Goal: Communication & Community: Answer question/provide support

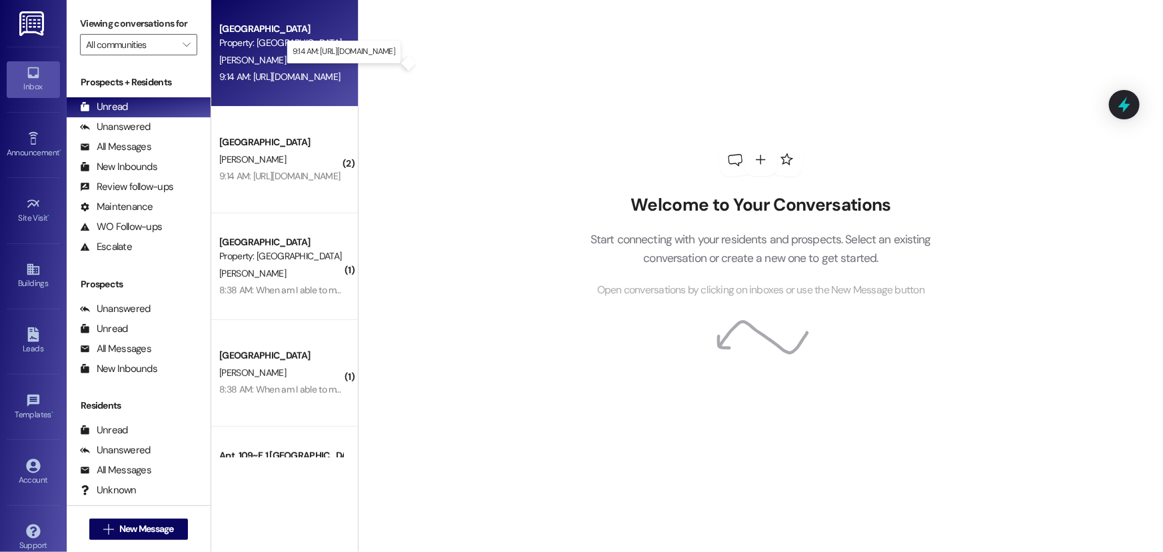
click at [246, 72] on div "9:14 AM: [URL][DOMAIN_NAME] 9:14 AM: [URL][DOMAIN_NAME]" at bounding box center [279, 77] width 121 height 12
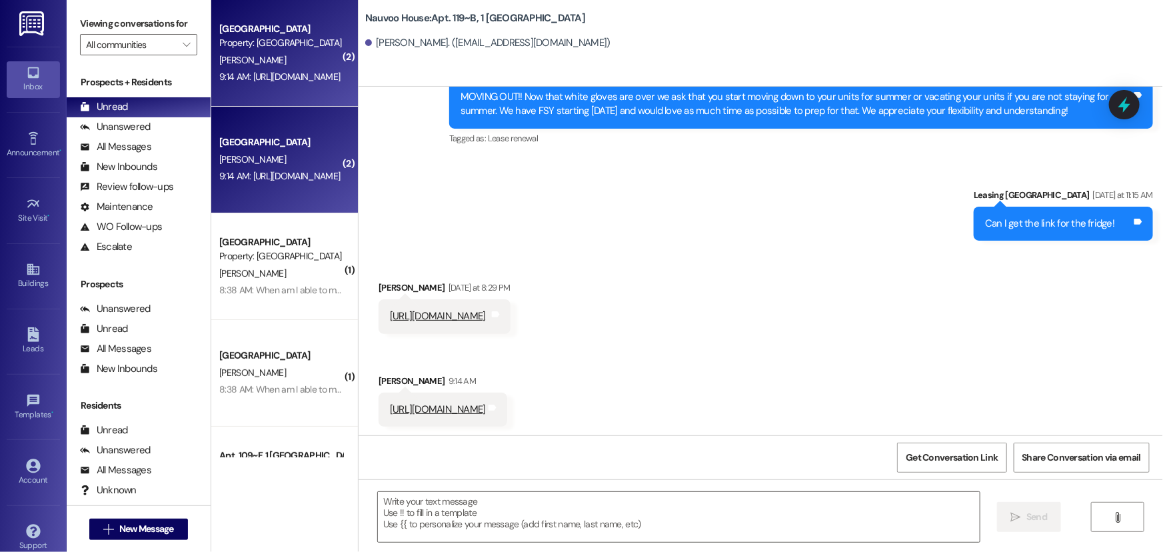
scroll to position [5159, 0]
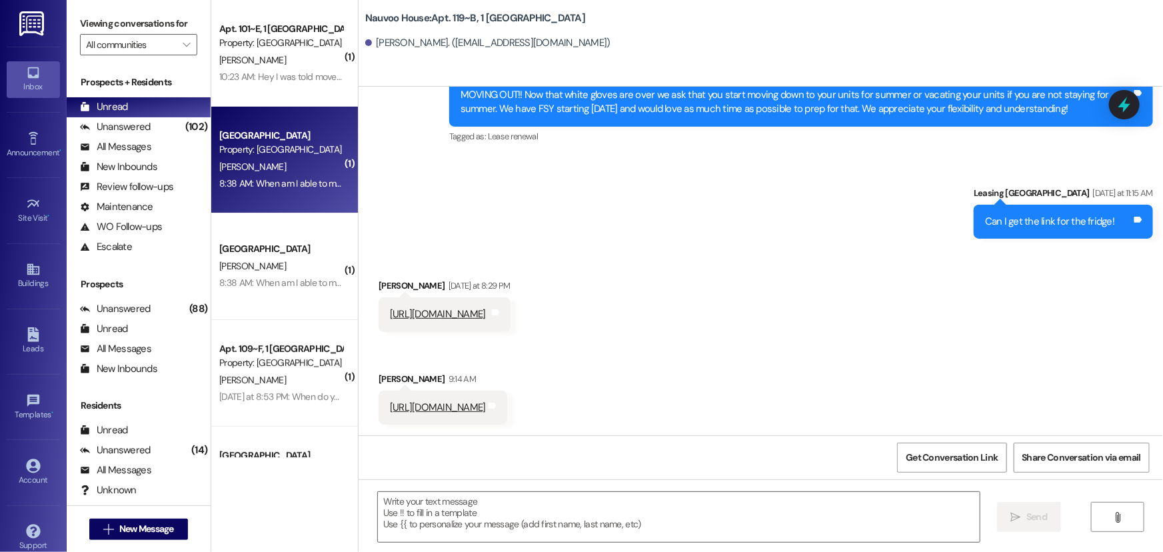
click at [250, 153] on div "Property: [GEOGRAPHIC_DATA]" at bounding box center [280, 150] width 123 height 14
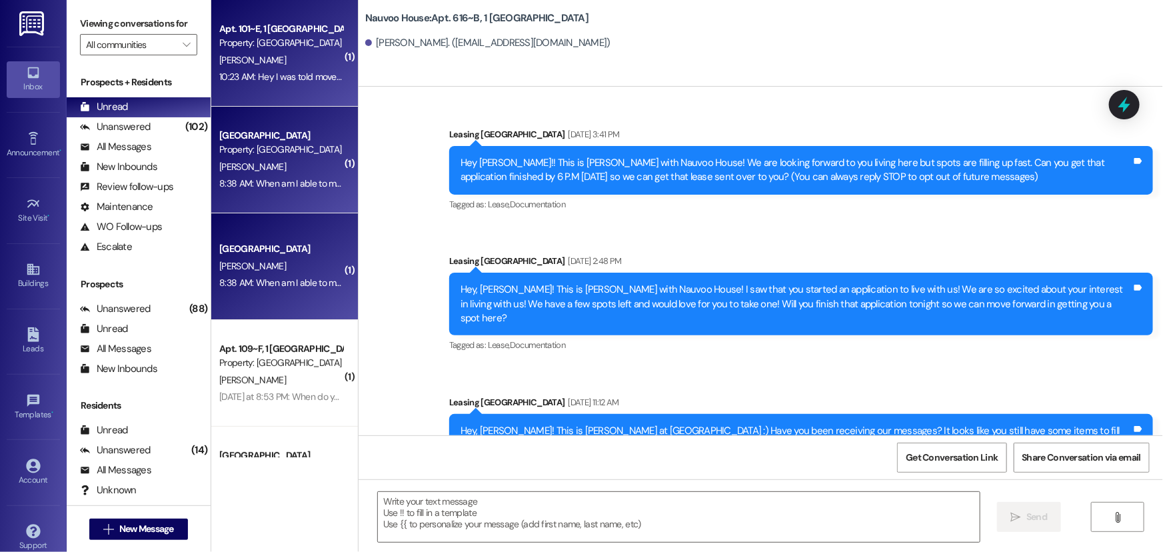
click at [259, 75] on div "10:23 AM: Hey I was told move out day is [DATE]. I won't be able to move out co…" at bounding box center [452, 77] width 467 height 12
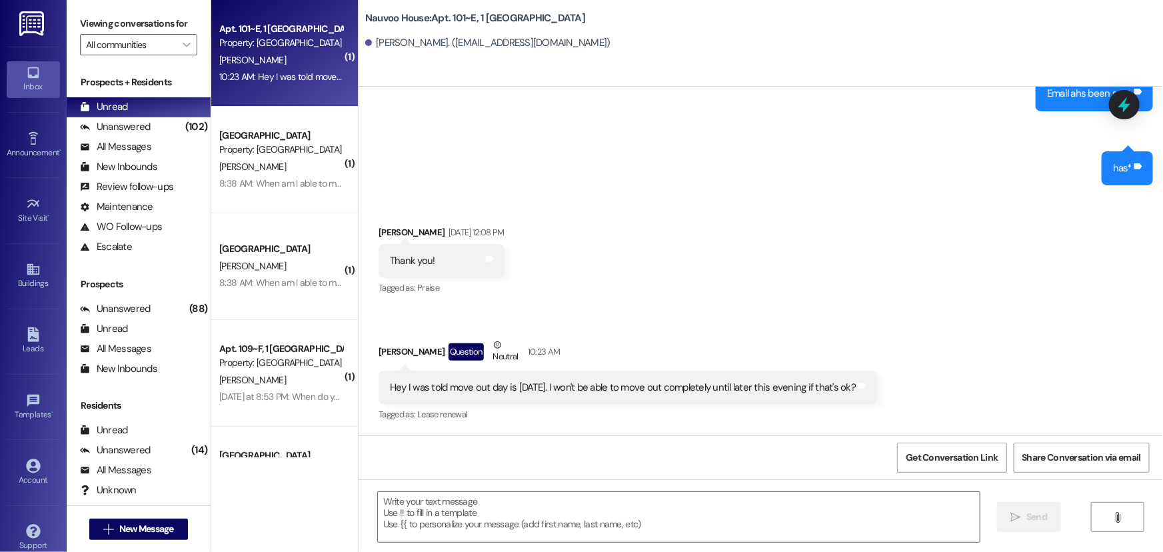
scroll to position [7222, 0]
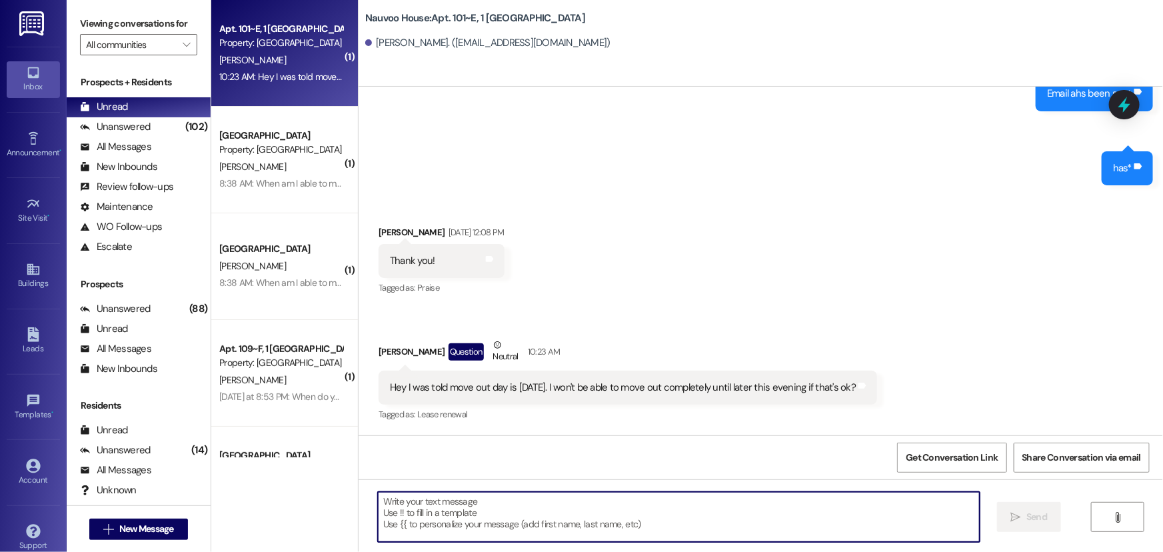
click at [413, 526] on textarea at bounding box center [679, 517] width 602 height 50
type textarea "Y"
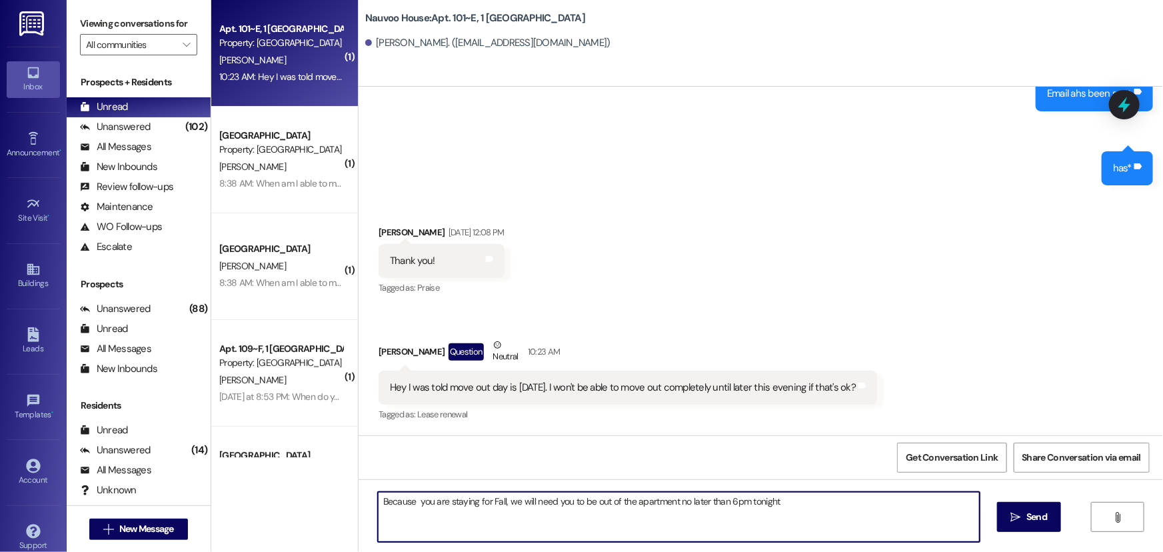
click at [726, 501] on textarea "Because you are staying for Fall, we will need you to be out of the apartment n…" at bounding box center [679, 517] width 602 height 50
click at [783, 505] on textarea "Because you are staying for Fall, we will need you to be out of the apartment n…" at bounding box center [679, 517] width 602 height 50
type textarea "Because you are staying for Fall, we will need you to be out of the apartment n…"
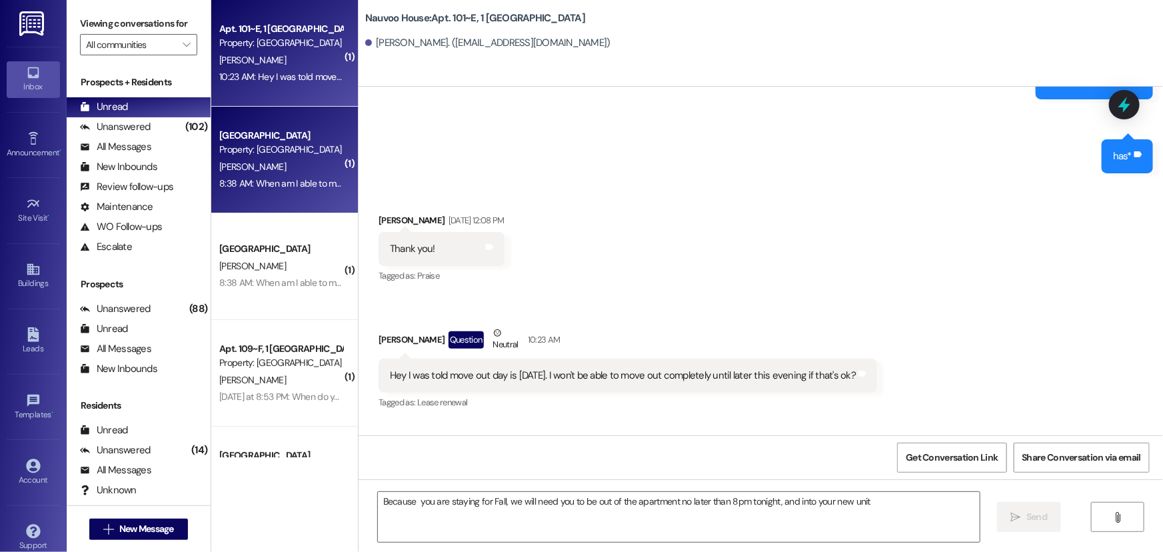
click at [269, 188] on div "8:38 AM: When am I able to move in [DATE]? 8:38 AM: When am I able to move in […" at bounding box center [304, 183] width 171 height 12
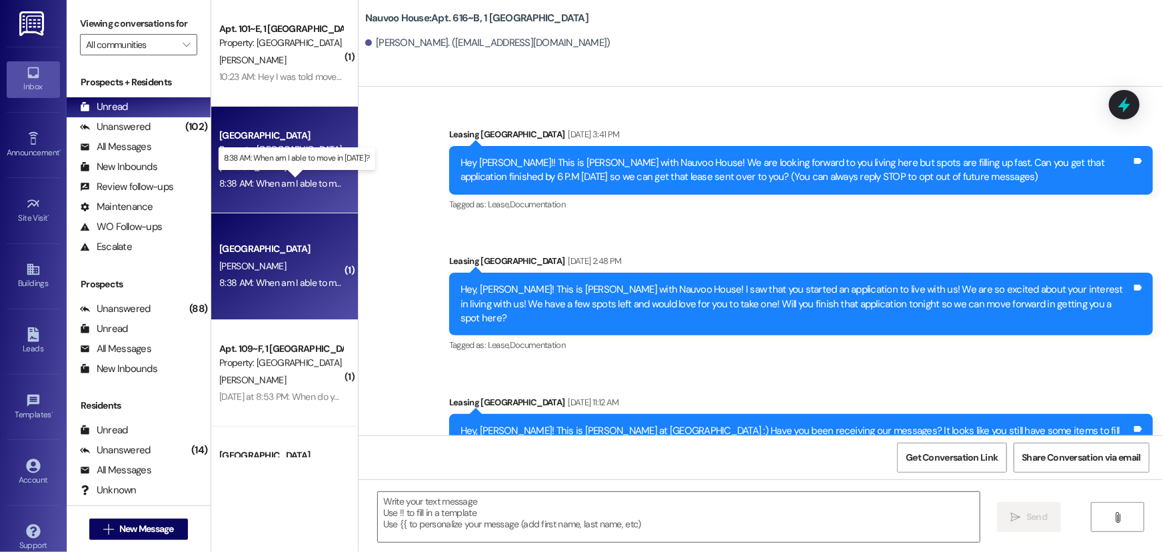
scroll to position [33597, 0]
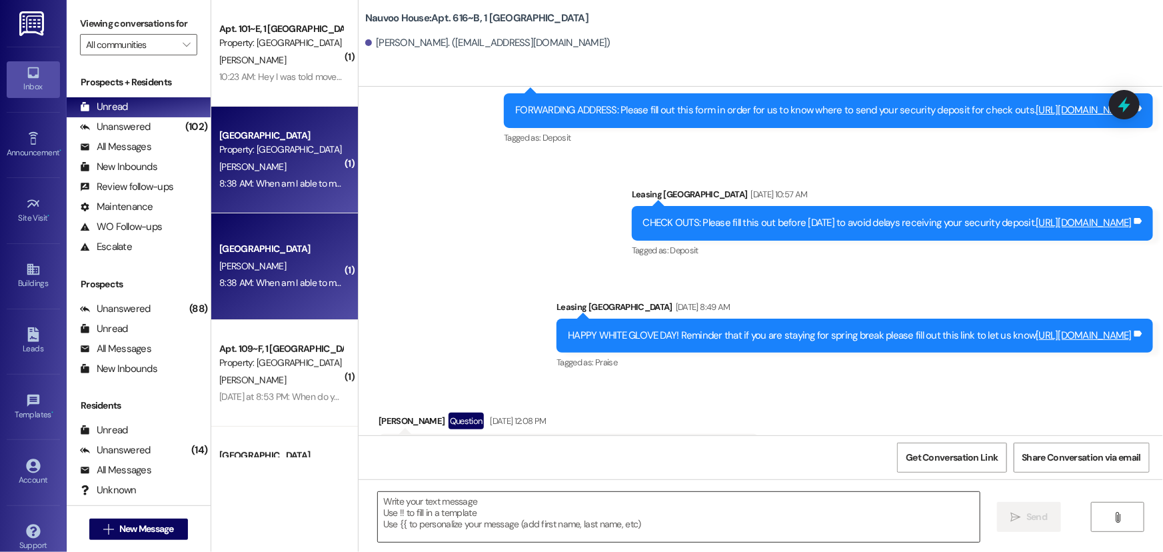
click at [443, 505] on textarea at bounding box center [679, 517] width 602 height 50
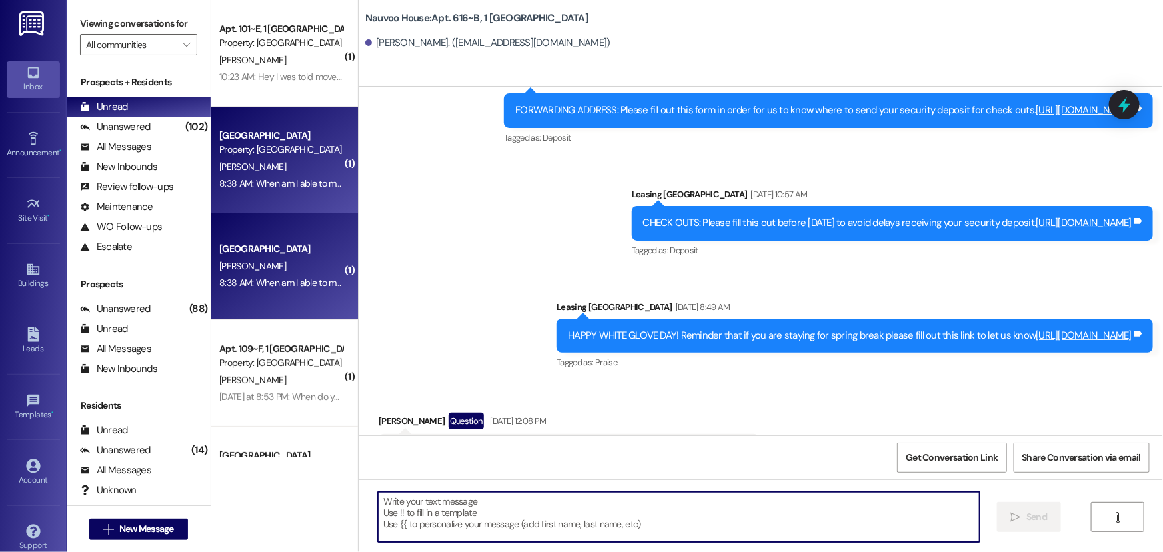
click at [420, 505] on textarea at bounding box center [679, 517] width 602 height 50
type textarea "You can move in any time [DATE]"
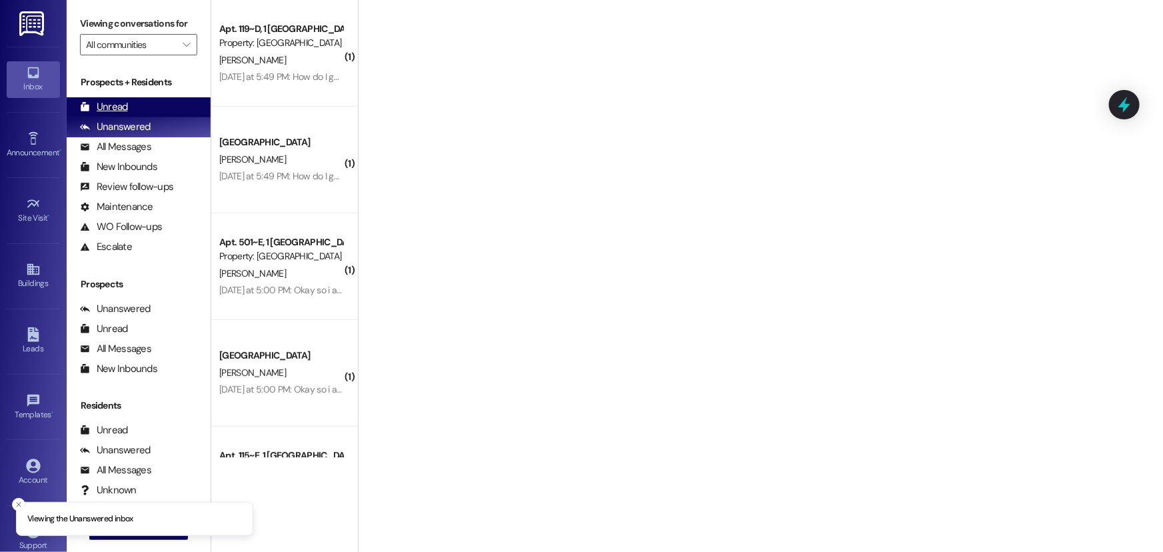
click at [135, 98] on div "Unread (0)" at bounding box center [139, 107] width 144 height 20
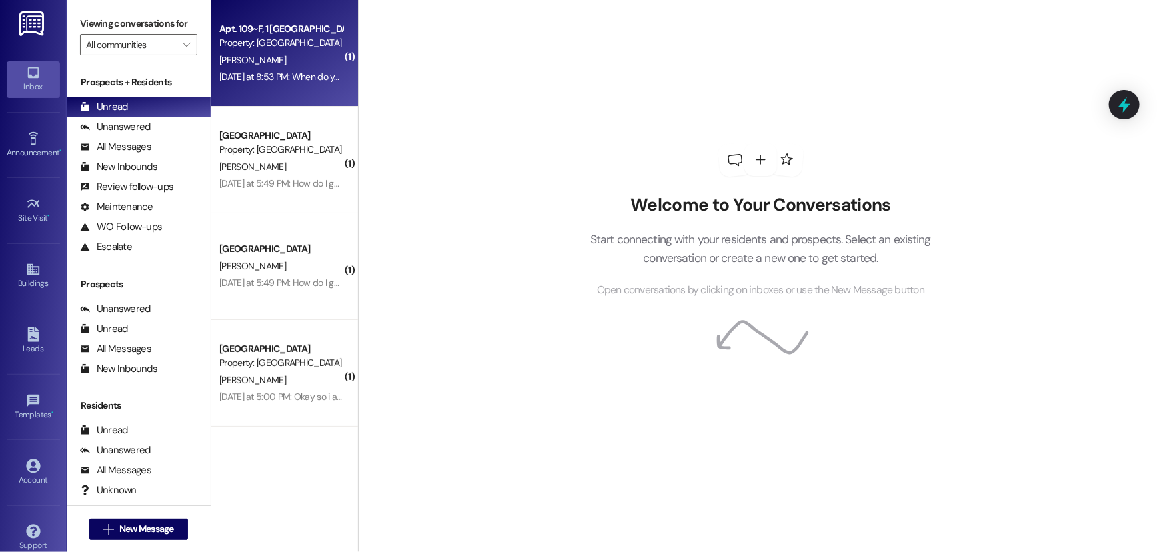
click at [243, 64] on span "[PERSON_NAME]" at bounding box center [252, 60] width 67 height 12
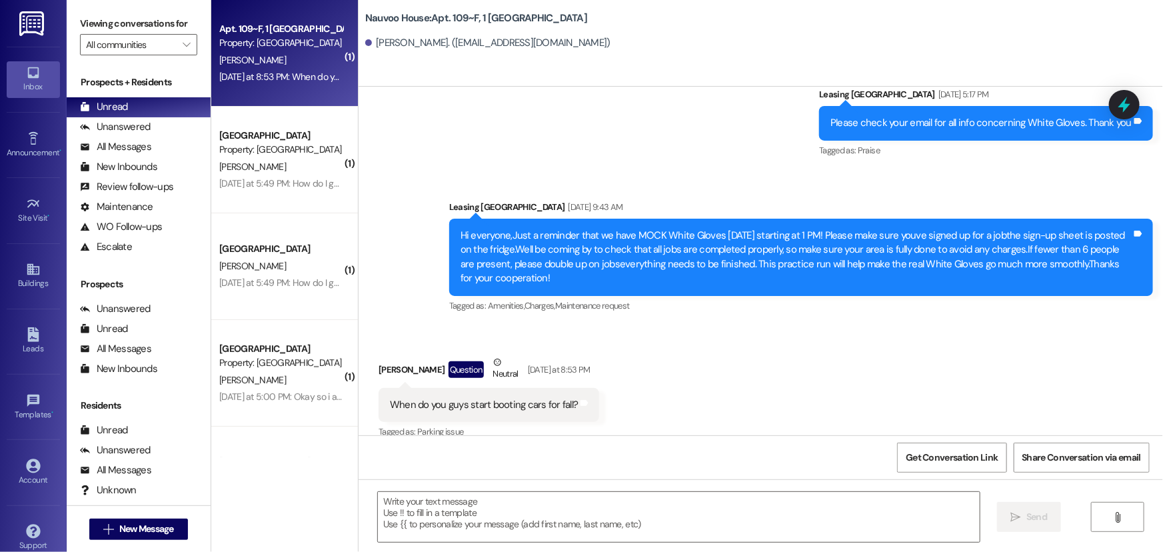
scroll to position [2201, 0]
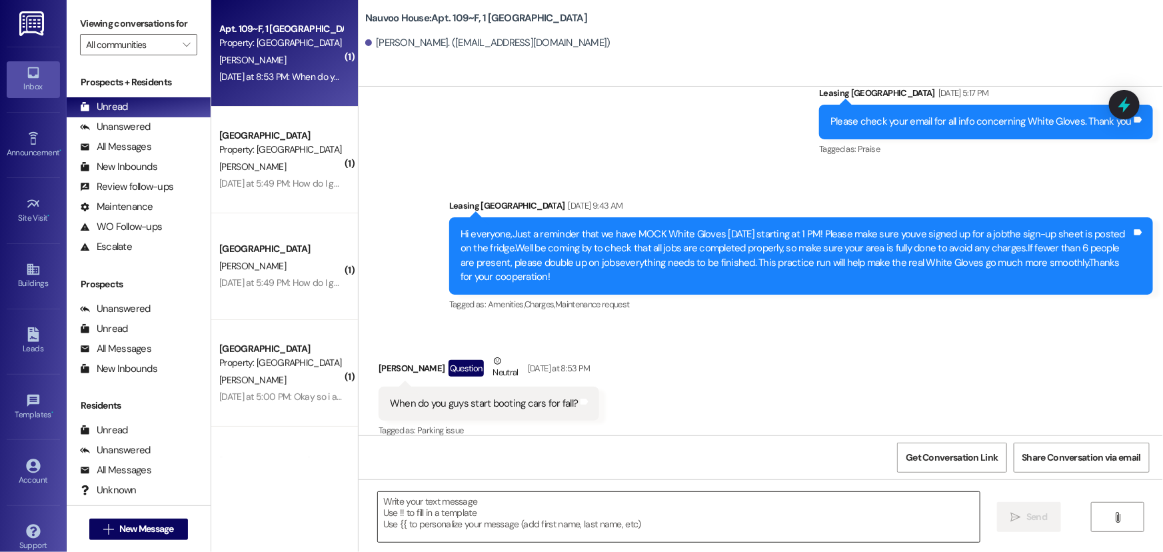
click at [410, 508] on textarea at bounding box center [679, 517] width 602 height 50
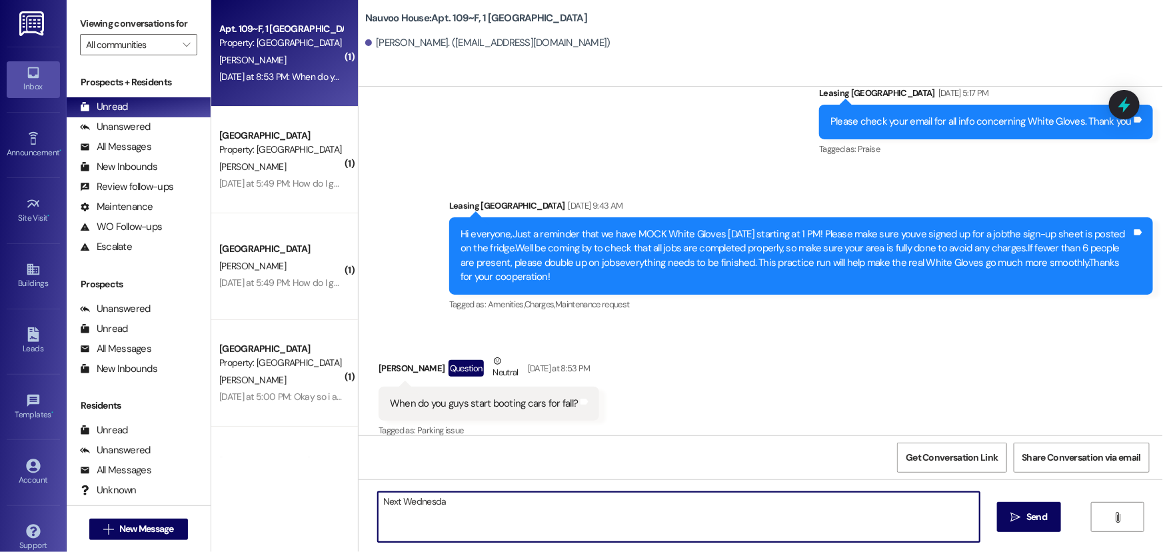
type textarea "Next Wednesday"
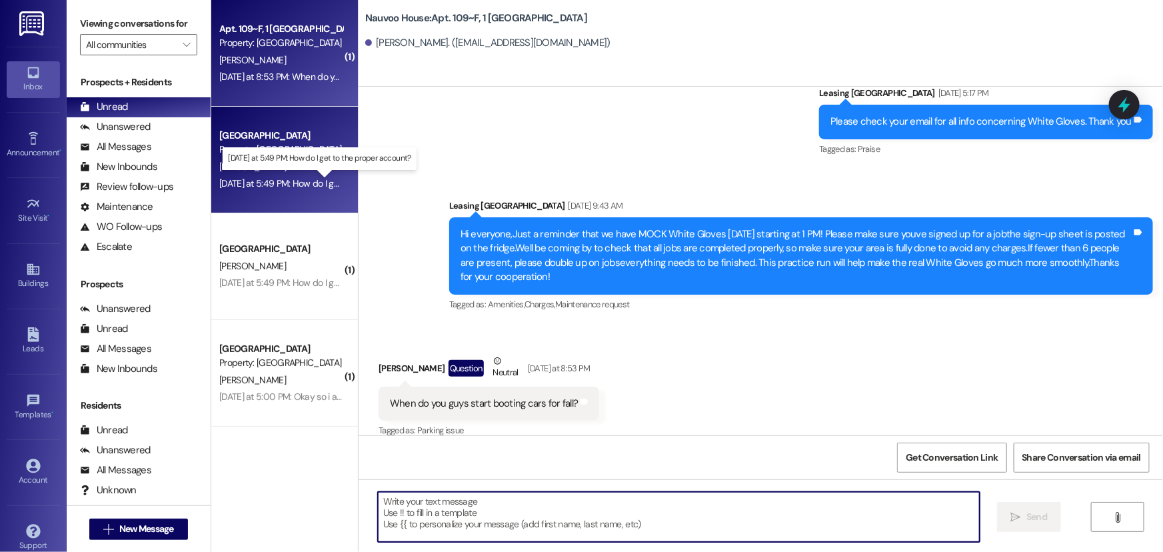
click at [293, 185] on div "Yesterday at 5:49 PM: How do I get to the proper account? Yesterday at 5:49 PM:…" at bounding box center [326, 183] width 214 height 12
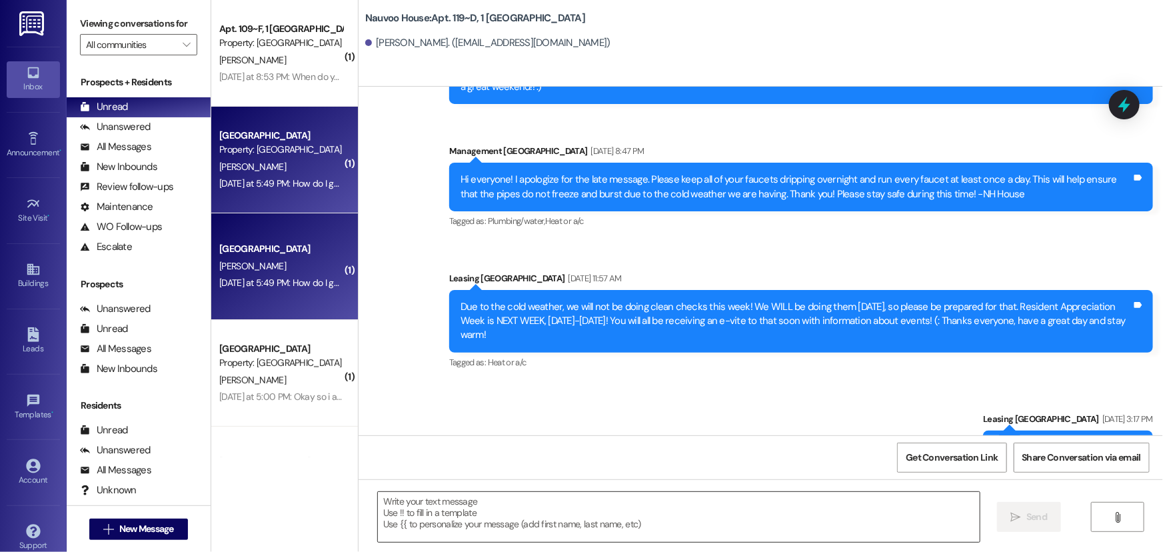
scroll to position [7940, 0]
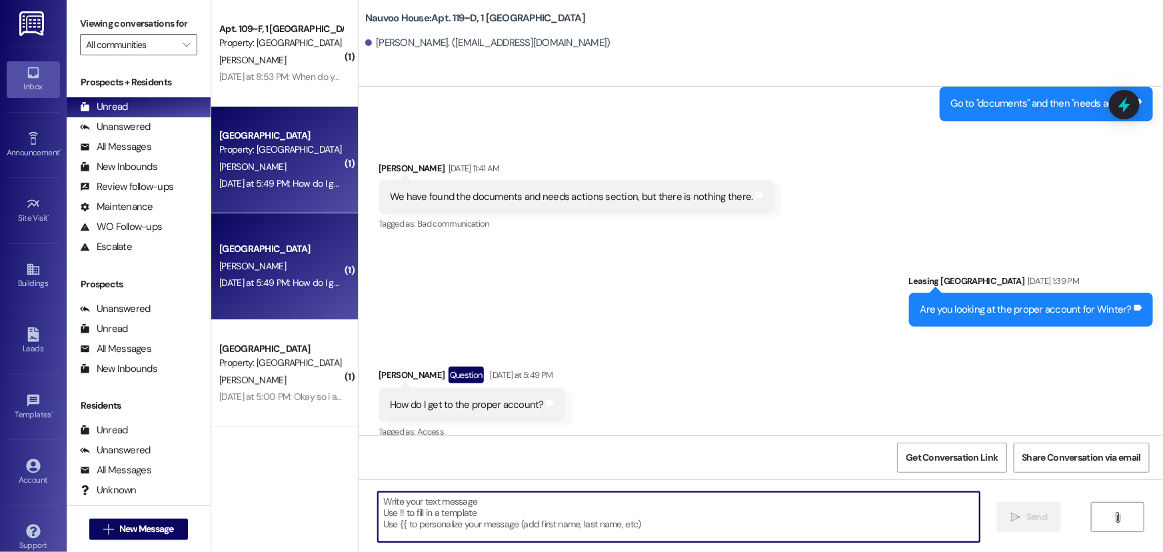
click at [419, 525] on textarea at bounding box center [679, 517] width 602 height 50
type textarea "J"
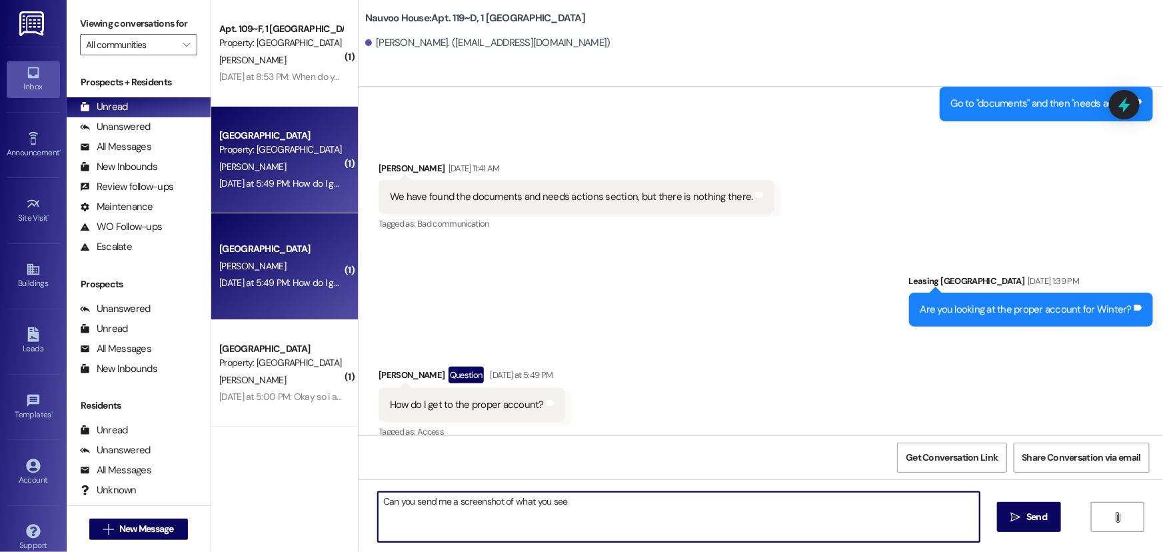
type textarea "Can you send me a screenshot of what you see?"
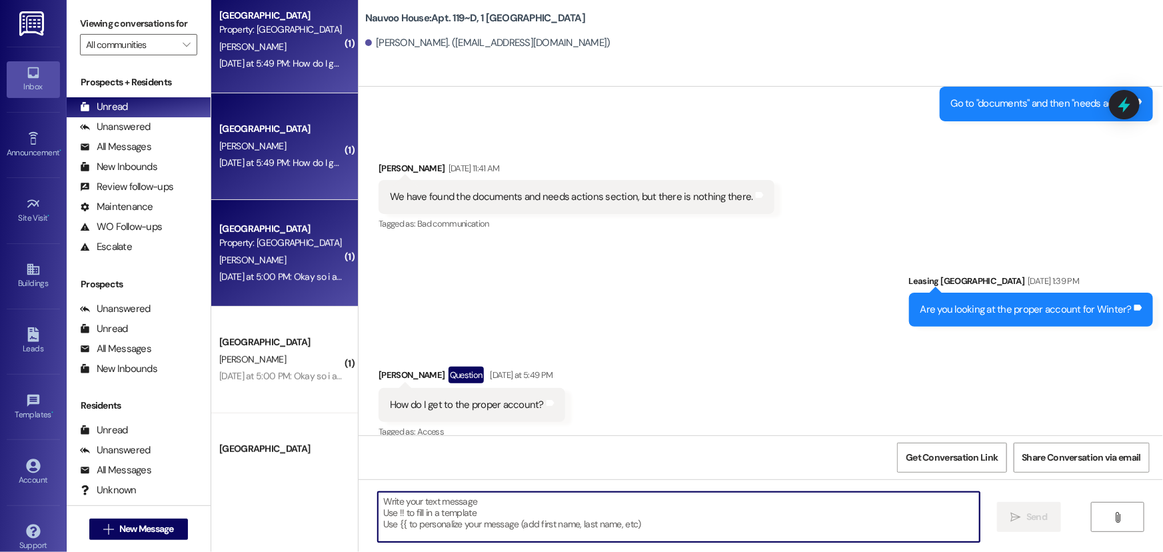
scroll to position [121, 0]
click at [276, 236] on div "Property: [GEOGRAPHIC_DATA]" at bounding box center [280, 242] width 123 height 14
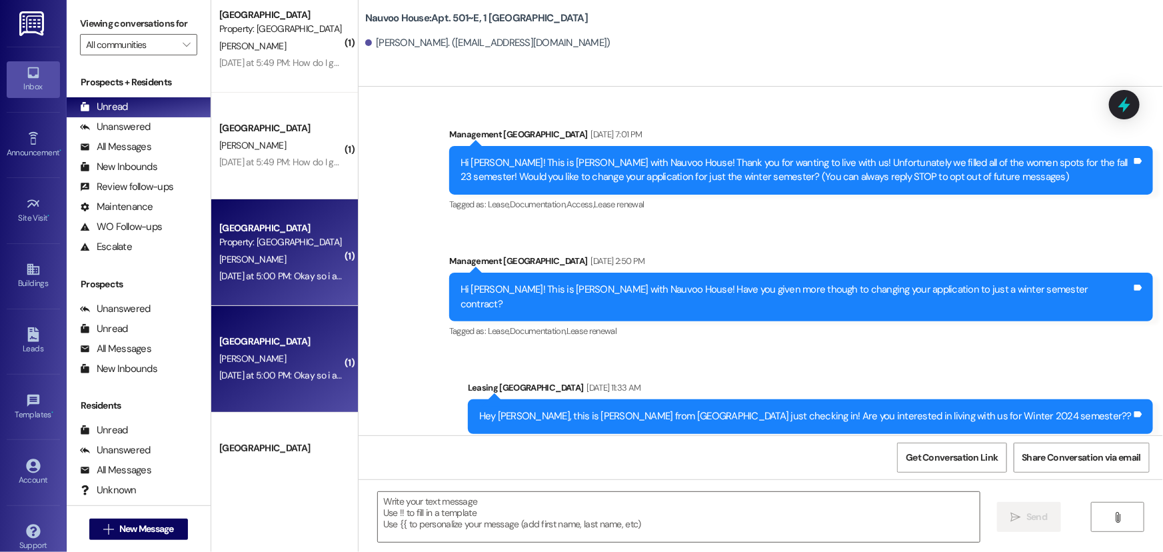
scroll to position [43228, 0]
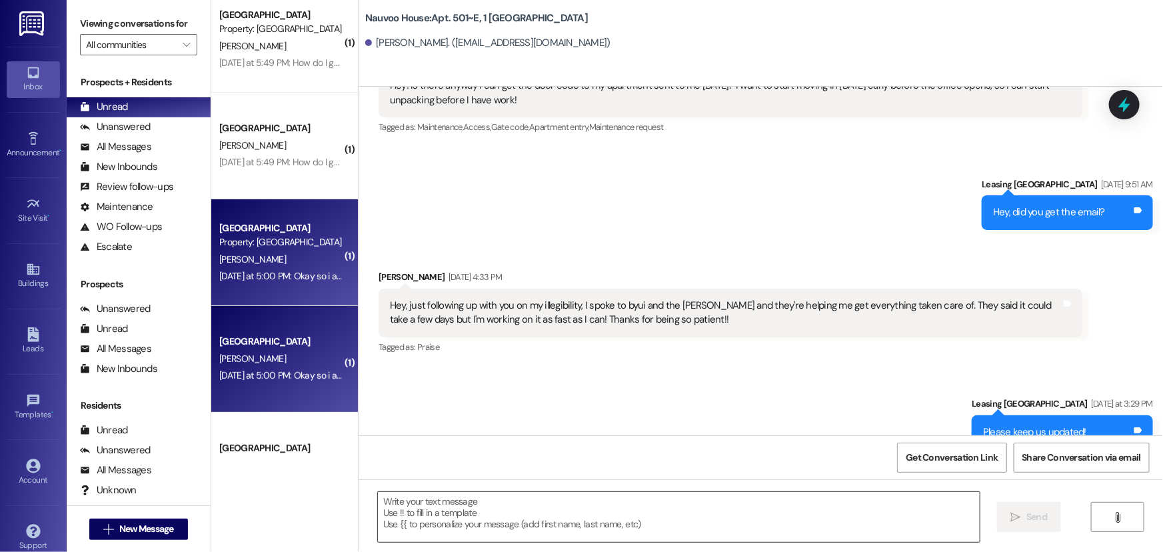
click at [427, 513] on textarea at bounding box center [679, 517] width 602 height 50
drag, startPoint x: 427, startPoint y: 513, endPoint x: 402, endPoint y: 445, distance: 72.3
click at [402, 450] on div "Get Conversation Link Share Conversation via email" at bounding box center [761, 457] width 804 height 44
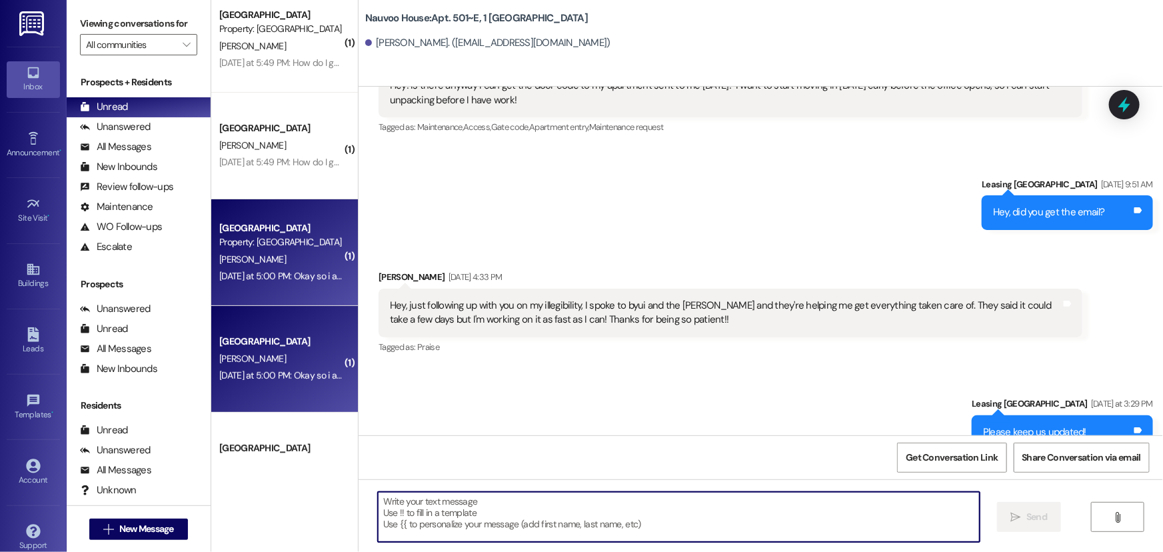
click at [417, 502] on textarea at bounding box center [679, 517] width 602 height 50
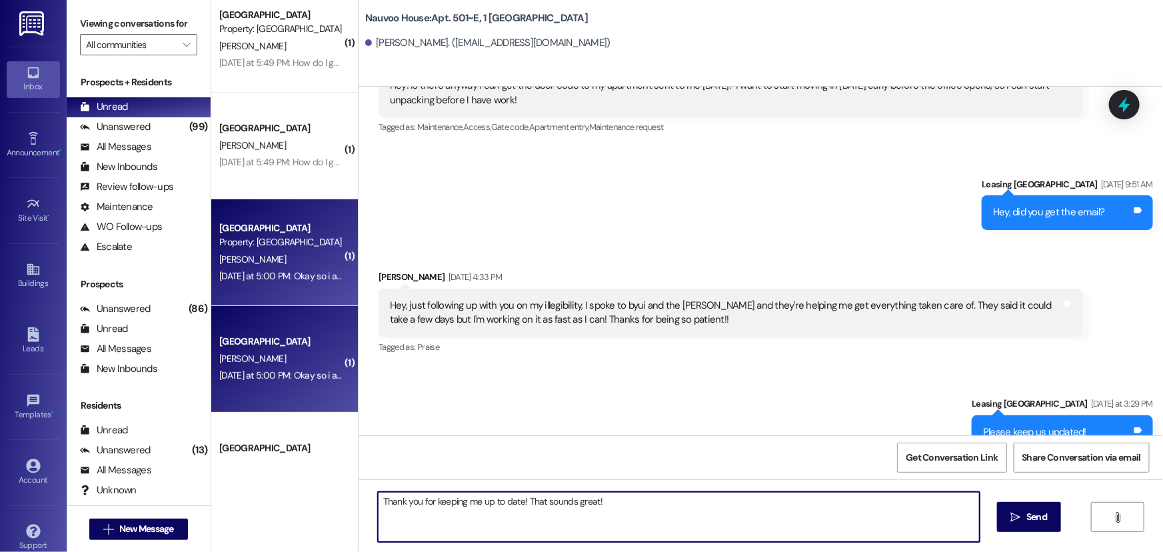
type textarea "Thank you for keeping me up to date! That sounds great!"
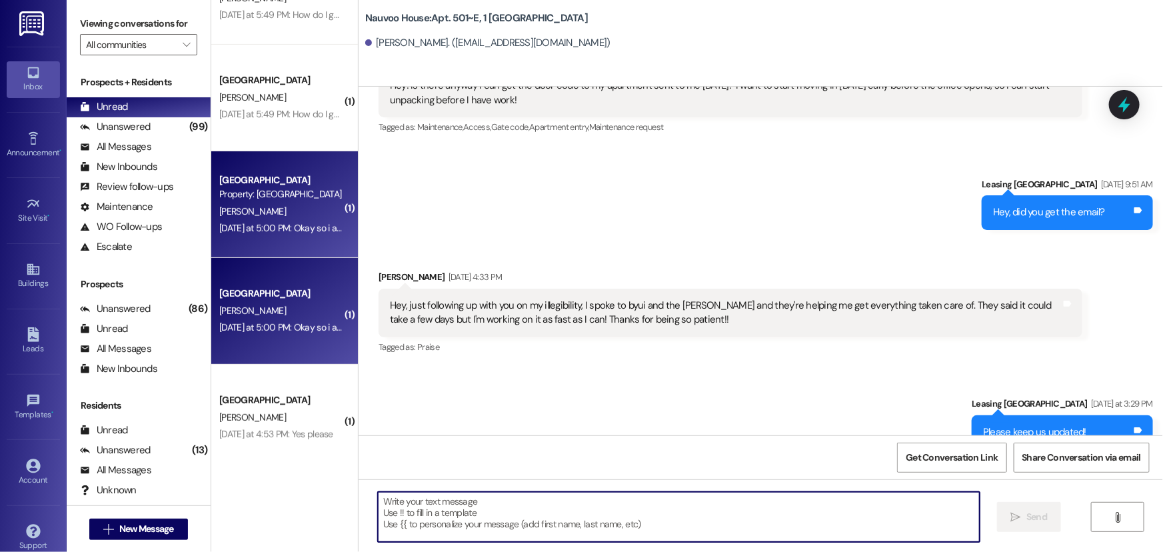
scroll to position [303, 0]
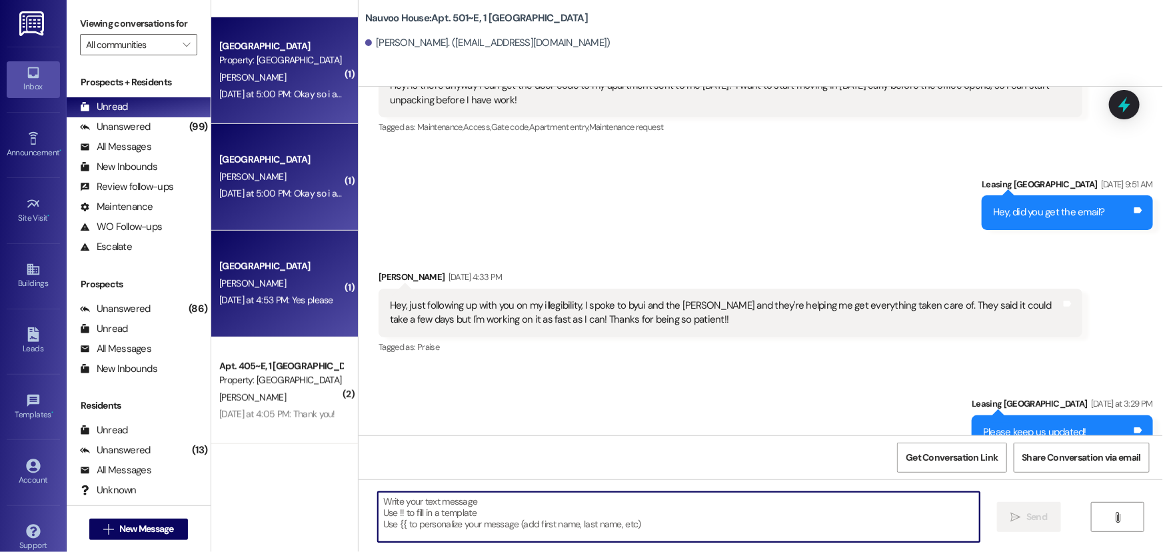
click at [247, 291] on div "A. Jensen" at bounding box center [281, 283] width 126 height 17
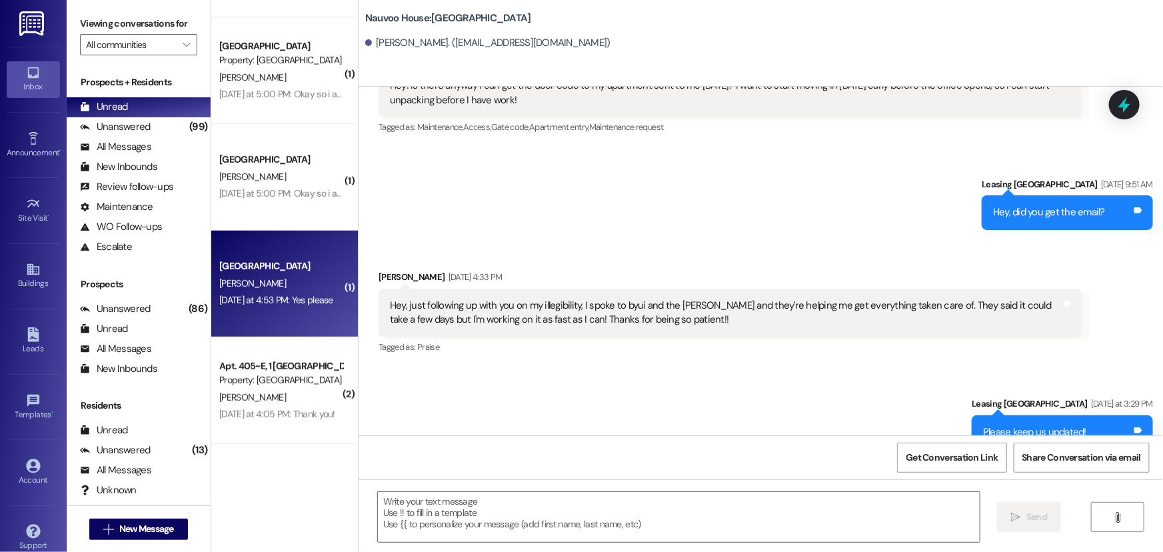
scroll to position [970, 0]
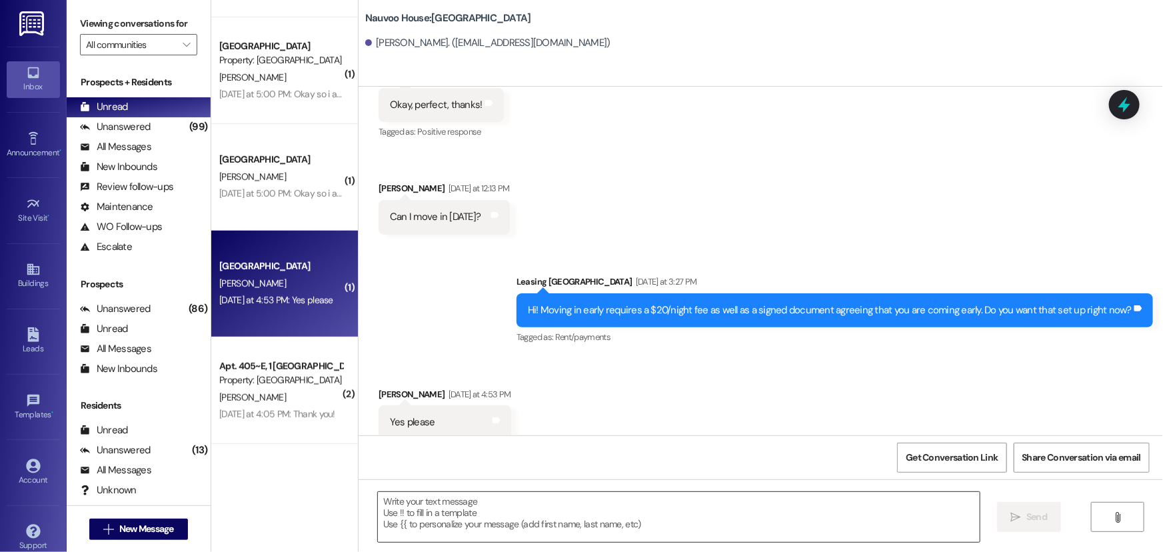
click at [469, 508] on textarea at bounding box center [679, 517] width 602 height 50
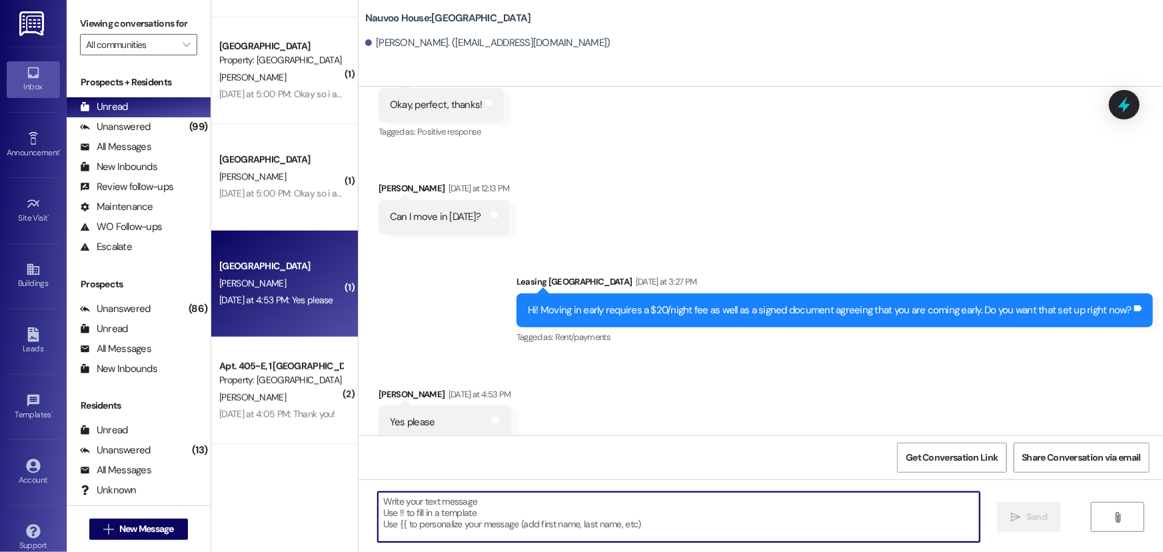
click at [455, 513] on textarea at bounding box center [679, 517] width 602 height 50
click at [439, 515] on textarea at bounding box center [679, 517] width 602 height 50
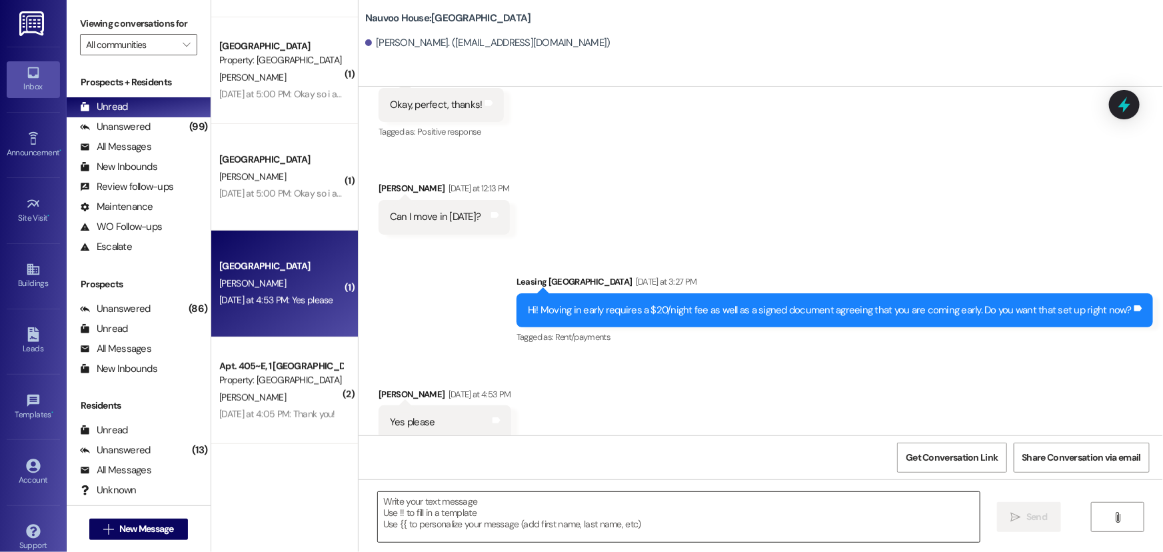
click at [414, 521] on textarea at bounding box center [679, 517] width 602 height 50
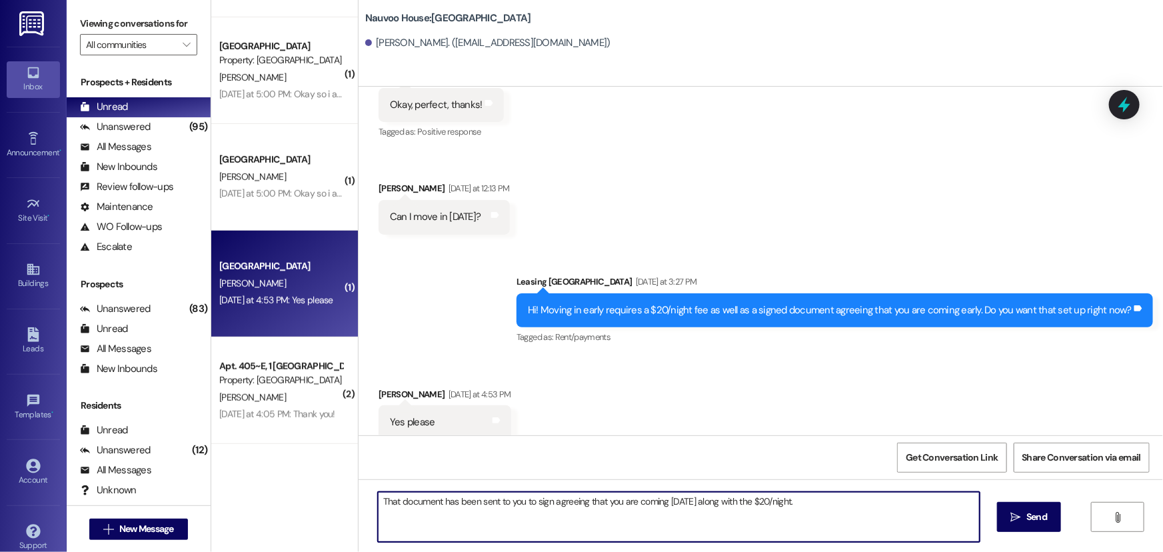
type textarea "That document has been sent to you to sign agreeing that you are coming today a…"
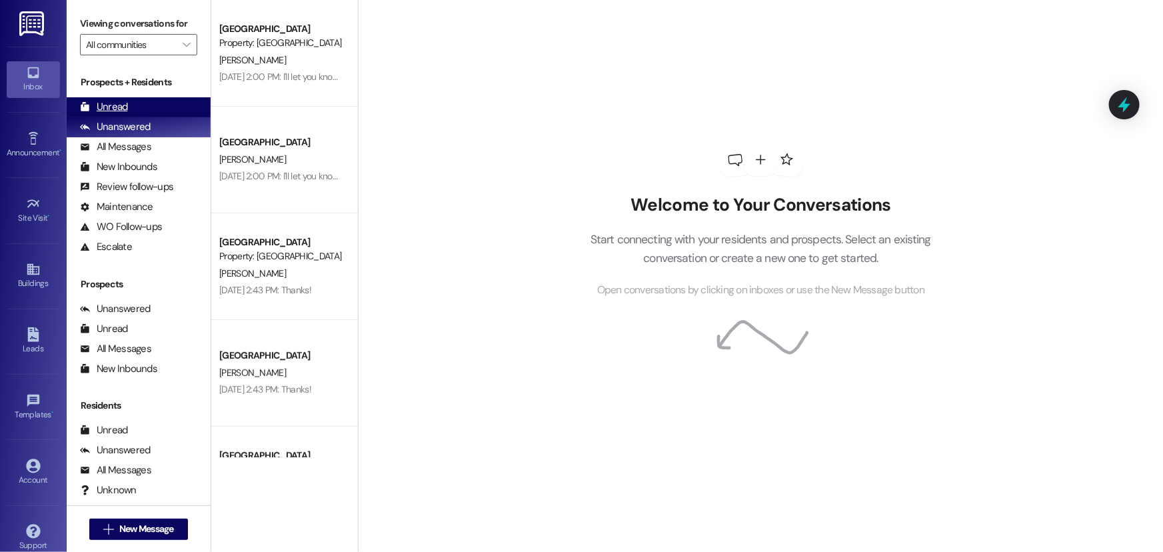
click at [145, 102] on div "Unread (0)" at bounding box center [139, 107] width 144 height 20
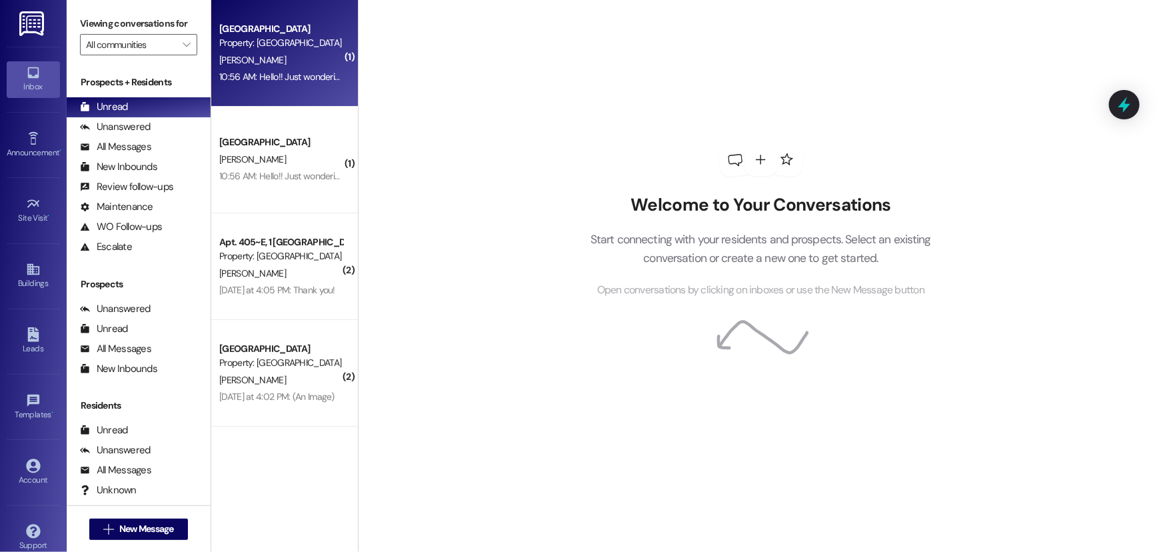
click at [254, 49] on div "Property: [GEOGRAPHIC_DATA]" at bounding box center [280, 43] width 123 height 14
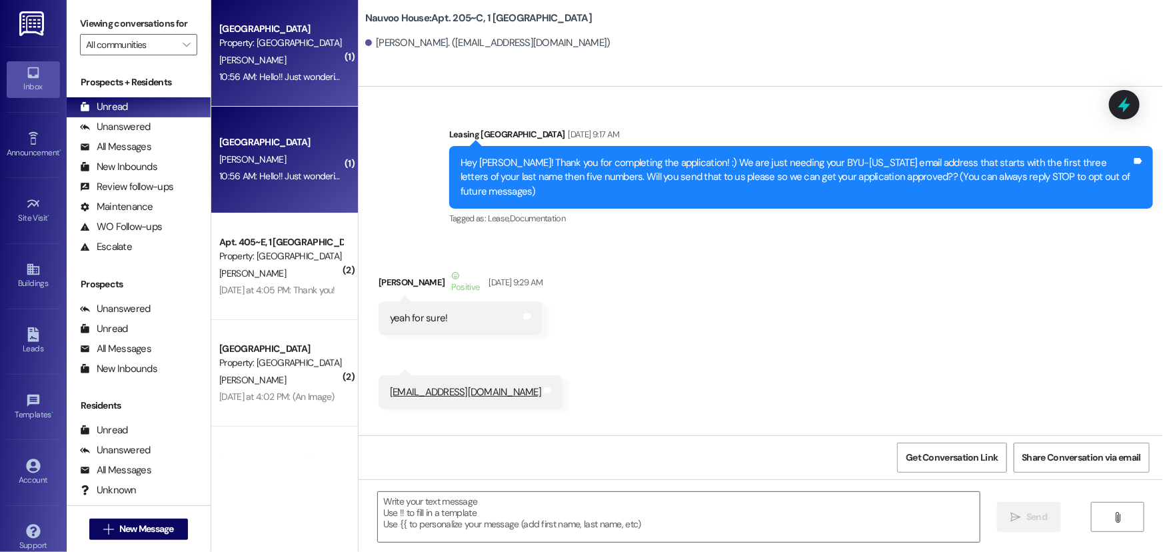
scroll to position [35650, 0]
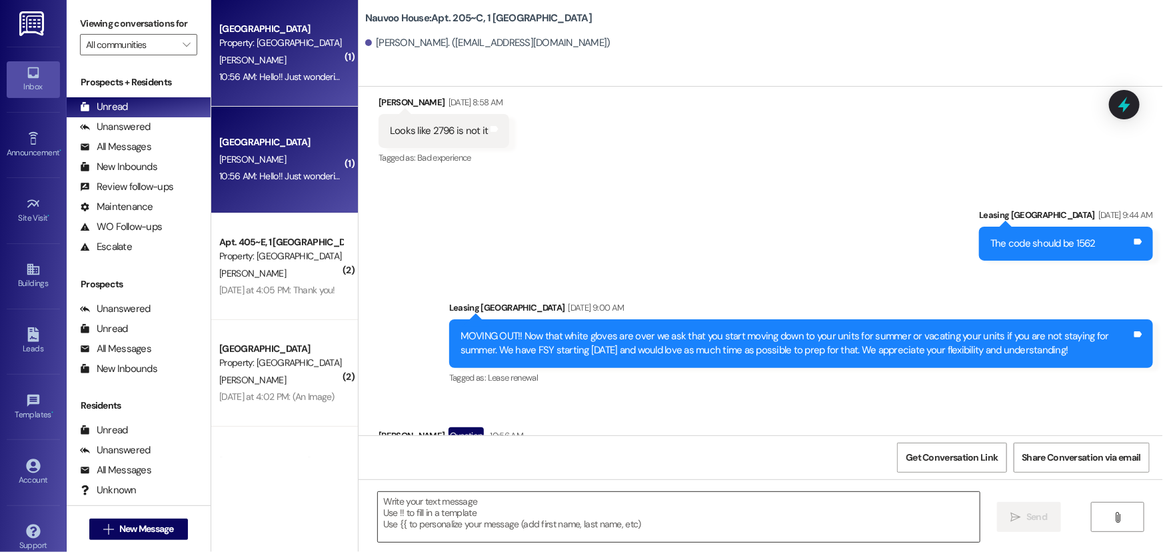
click at [511, 511] on textarea at bounding box center [679, 517] width 602 height 50
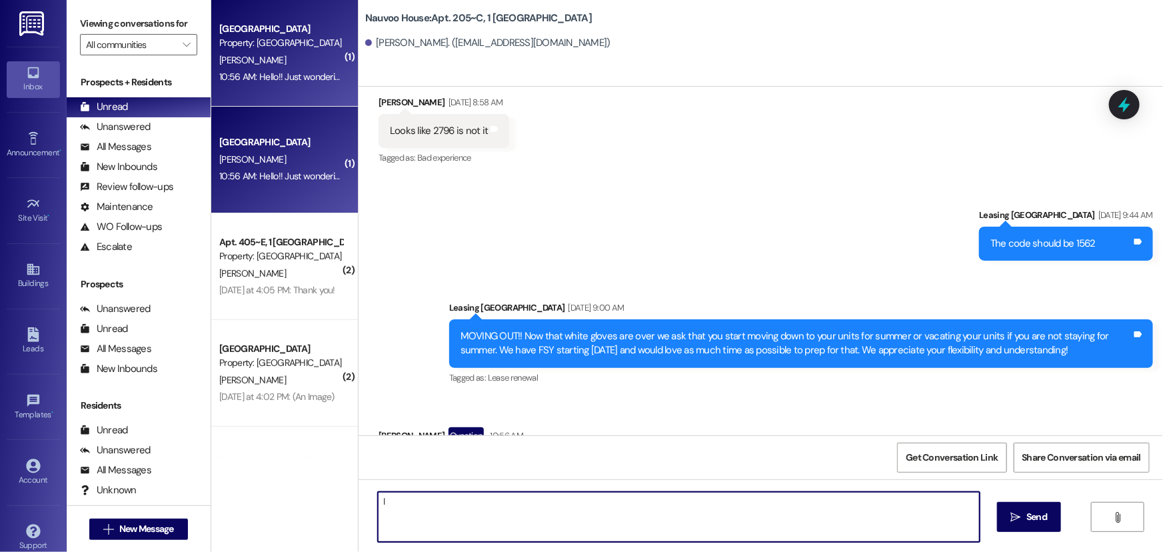
type textarea "I"
type textarea "Can you give us a call?"
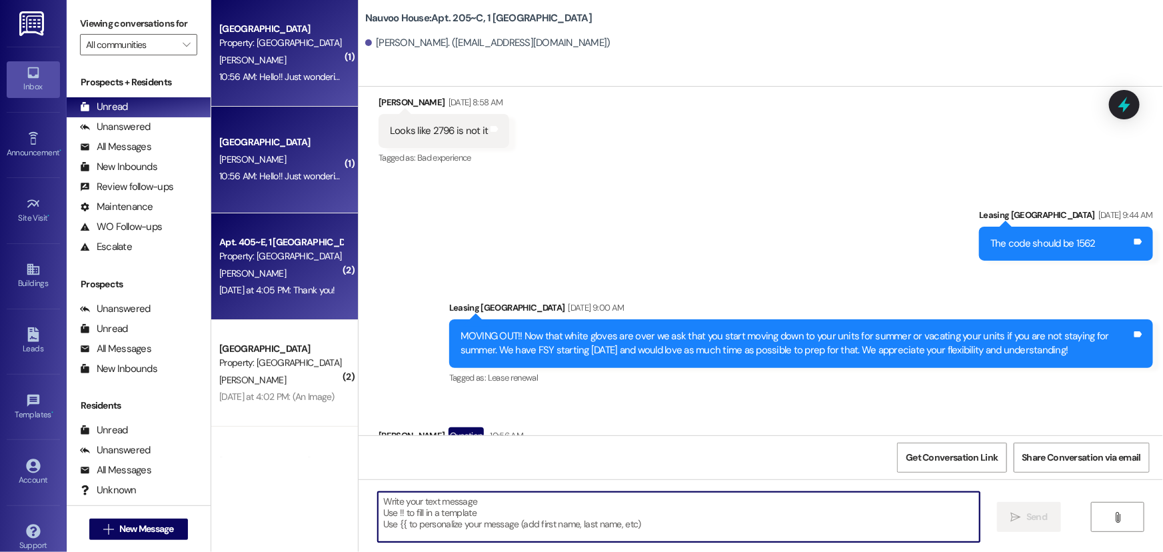
click at [293, 299] on div "Apt. 405~E, 1 Nauvoo House Property: Nauvoo House C. Weston Yesterday at 4:05 P…" at bounding box center [284, 266] width 147 height 107
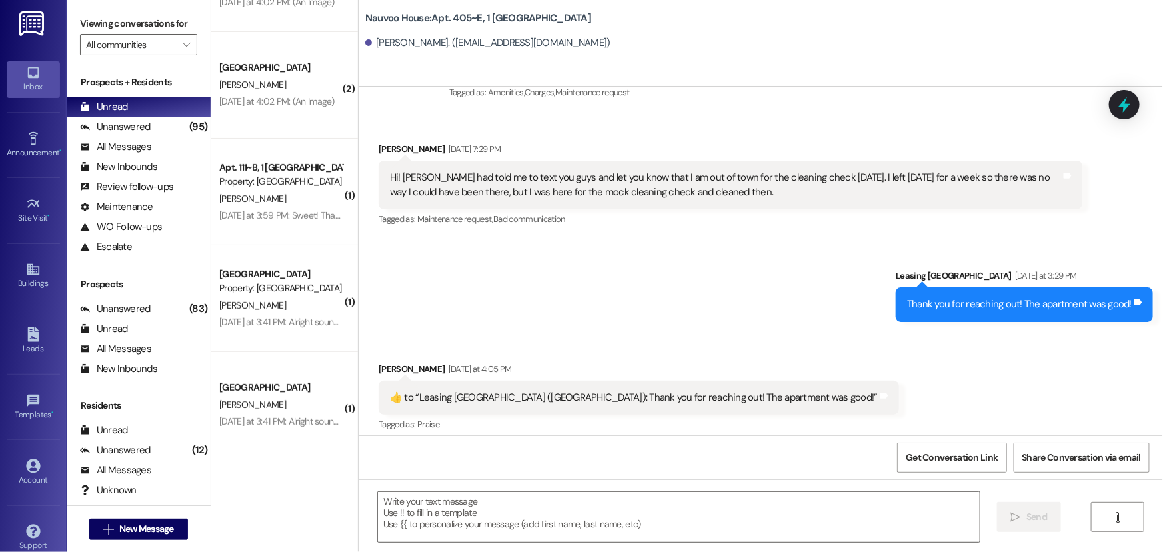
scroll to position [182, 0]
